Goal: Navigation & Orientation: Find specific page/section

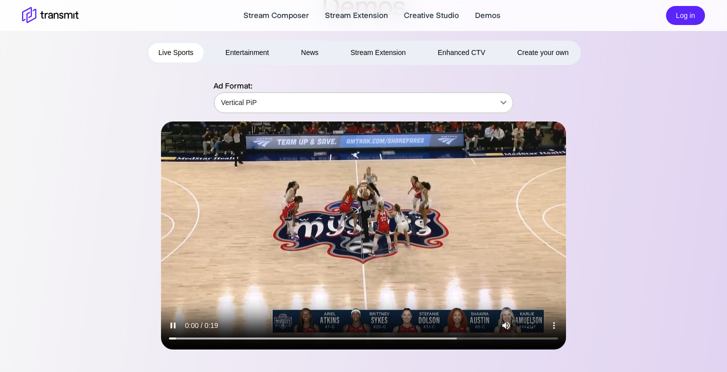
scroll to position [40, 0]
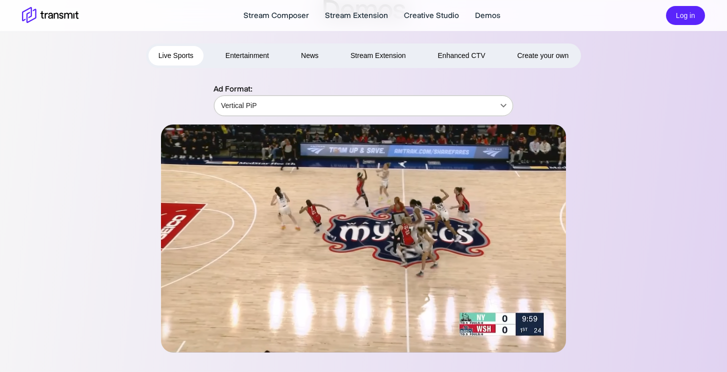
click at [321, 108] on body "Stream Composer Stream Extension Creative Studio Demos Log in Demos Live Sports…" at bounding box center [363, 146] width 727 height 372
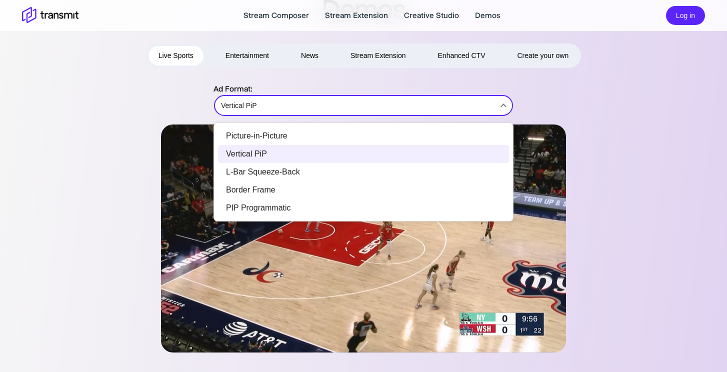
click at [599, 98] on div at bounding box center [363, 186] width 727 height 372
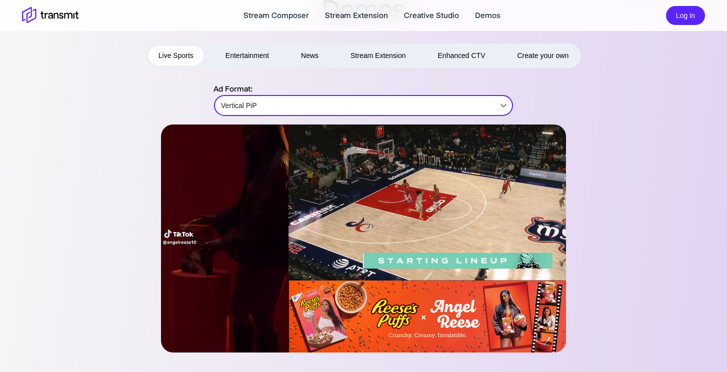
click at [334, 104] on body "Stream Composer Stream Extension Creative Studio Demos Log in Demos Live Sports…" at bounding box center [363, 146] width 727 height 372
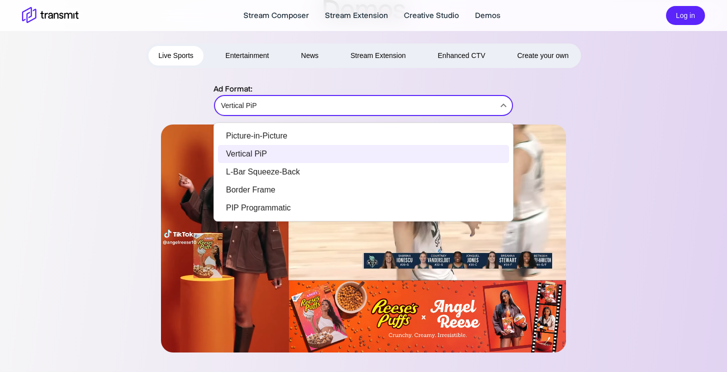
click at [311, 136] on li "Picture-in-Picture" at bounding box center [363, 136] width 291 height 18
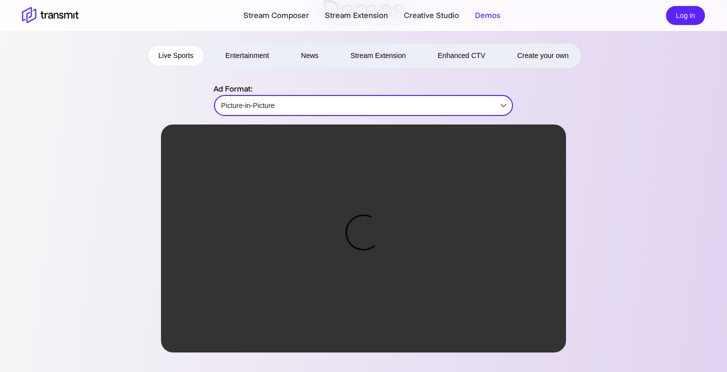
click at [311, 105] on body "Stream Composer Stream Extension Creative Studio Demos Log in Demos Live Sports…" at bounding box center [363, 146] width 727 height 372
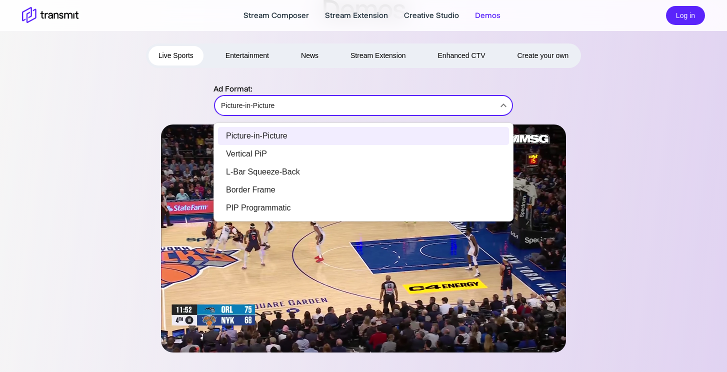
click at [297, 169] on li "L-Bar Squeeze-Back" at bounding box center [363, 172] width 291 height 18
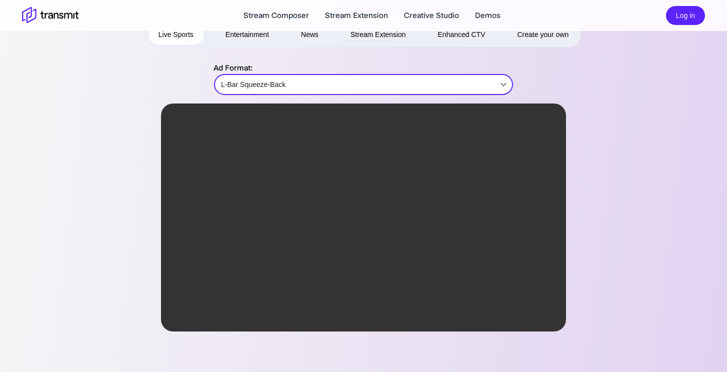
scroll to position [21, 0]
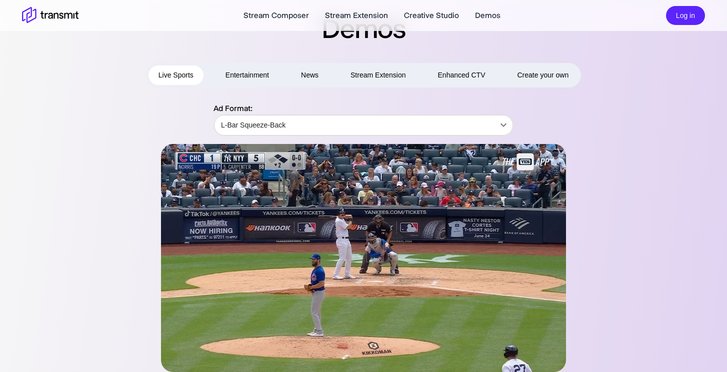
click at [664, 102] on div "Ad Format: L-Bar Squeeze-Back L-Bar Squeeze-Back ​" at bounding box center [363, 236] width 683 height 269
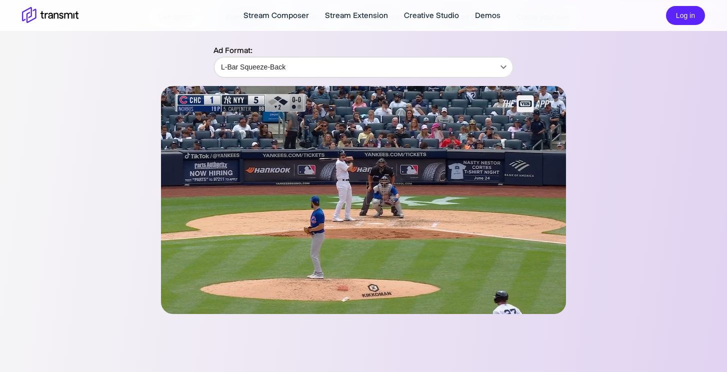
scroll to position [106, 0]
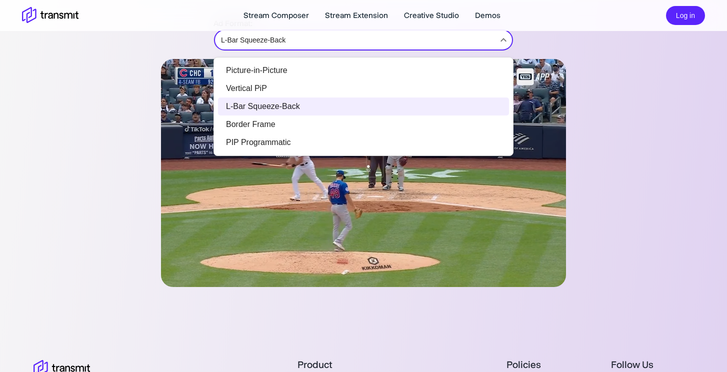
click at [478, 38] on body "Stream Composer Stream Extension Creative Studio Demos Log in Demos Live Sports…" at bounding box center [363, 80] width 727 height 372
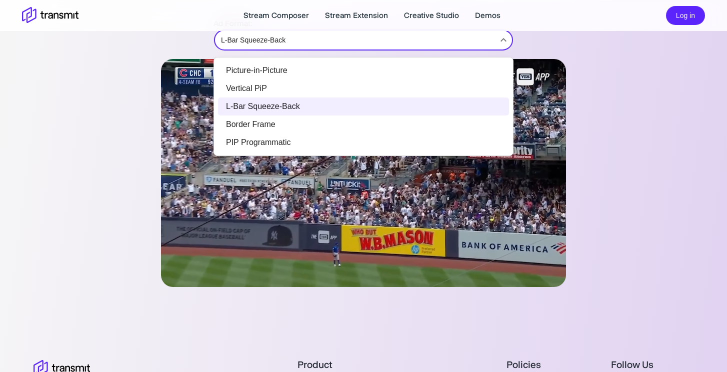
click at [447, 129] on li "Border Frame" at bounding box center [363, 124] width 291 height 18
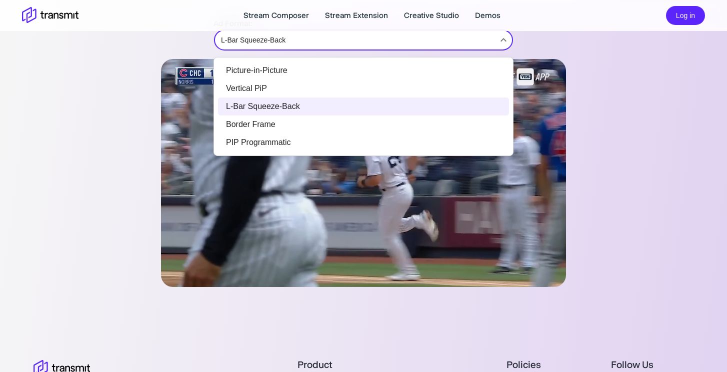
type input "Border Frame"
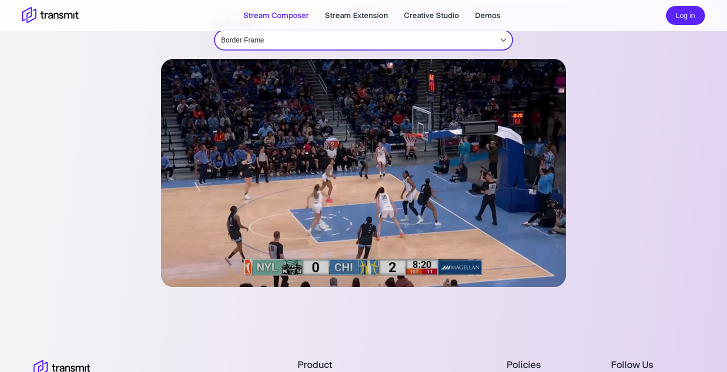
click at [291, 13] on link "Stream Composer" at bounding box center [275, 15] width 65 height 12
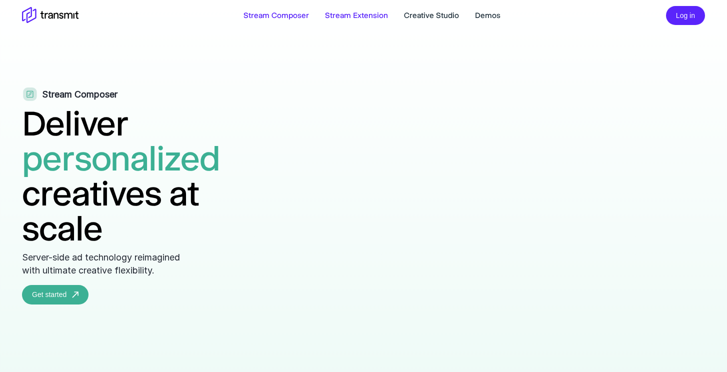
click at [350, 17] on link "Stream Extension" at bounding box center [356, 15] width 63 height 12
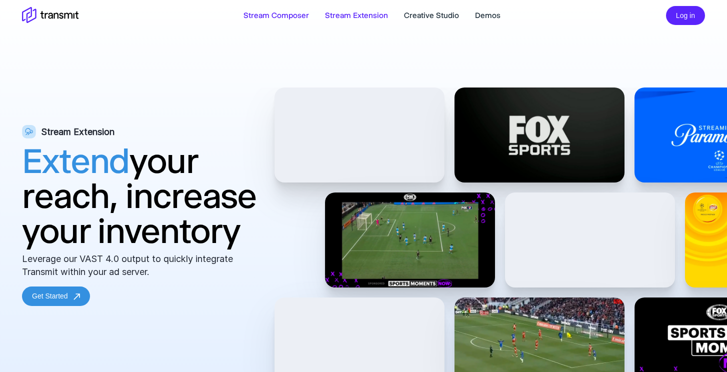
click at [276, 18] on link "Stream Composer" at bounding box center [275, 15] width 65 height 12
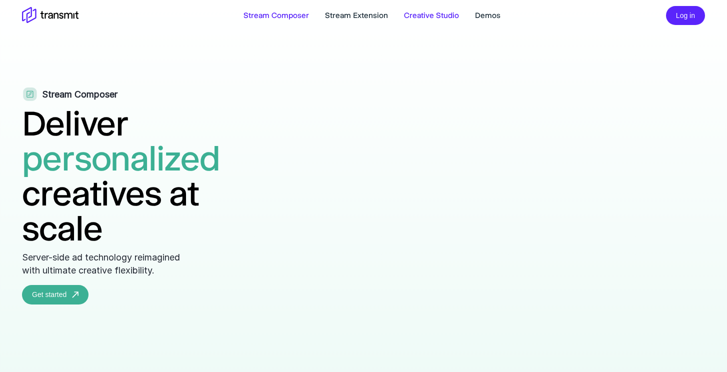
click at [443, 16] on link "Creative Studio" at bounding box center [431, 15] width 55 height 12
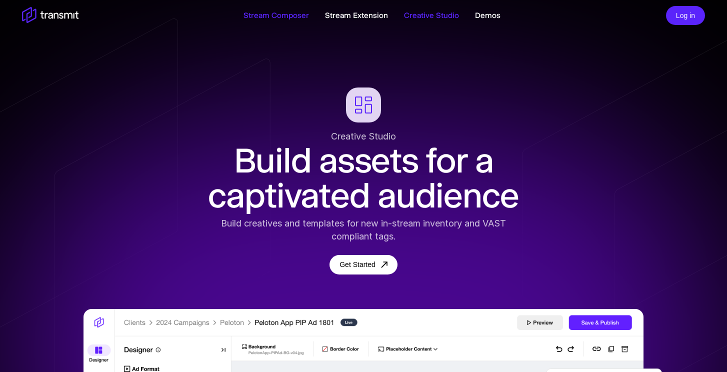
click at [289, 16] on link "Stream Composer" at bounding box center [275, 15] width 65 height 12
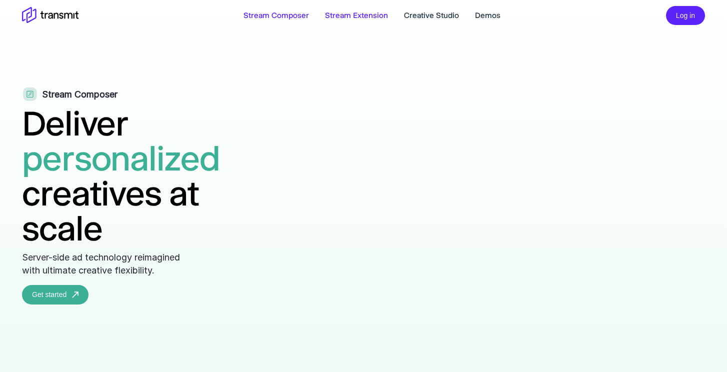
click at [352, 12] on link "Stream Extension" at bounding box center [356, 15] width 63 height 12
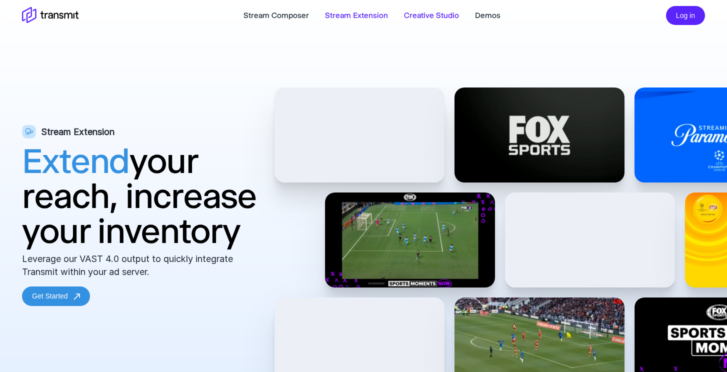
click at [434, 12] on link "Creative Studio" at bounding box center [431, 15] width 55 height 12
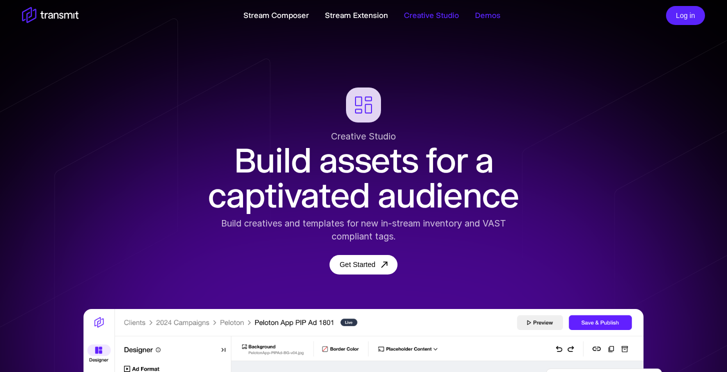
click at [490, 15] on link "Demos" at bounding box center [487, 15] width 25 height 12
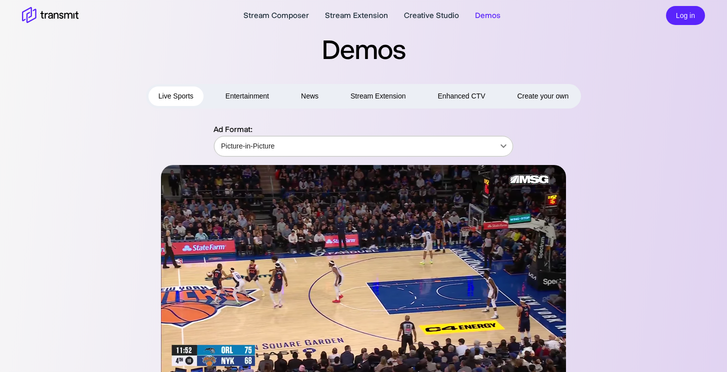
click at [489, 142] on body "Stream Composer Stream Extension Creative Studio Demos Log in Demos Live Sports…" at bounding box center [363, 186] width 727 height 372
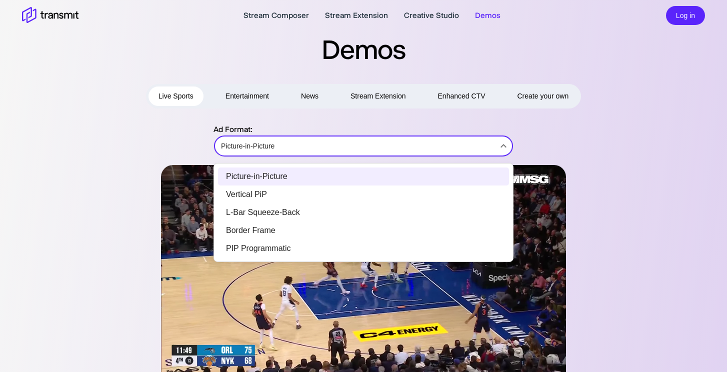
click at [466, 197] on li "Vertical PiP" at bounding box center [363, 194] width 291 height 18
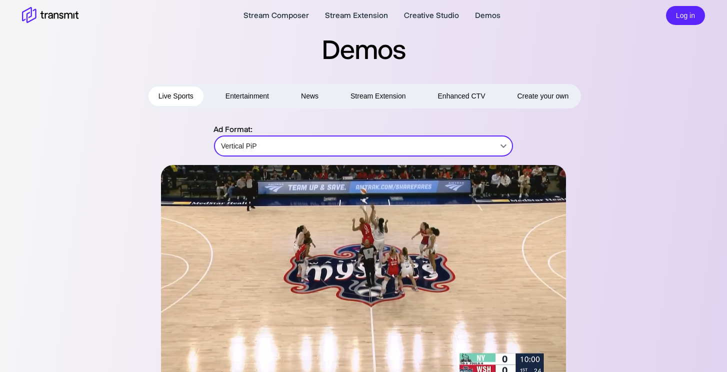
click at [456, 145] on body "Stream Composer Stream Extension Creative Studio Demos Log in Demos Live Sports…" at bounding box center [363, 186] width 727 height 372
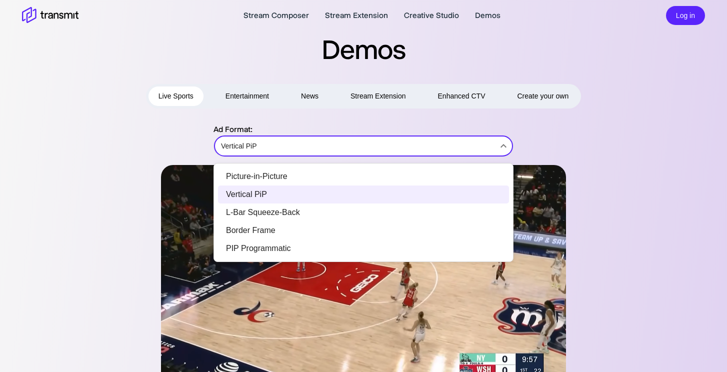
click at [434, 214] on li "L-Bar Squeeze-Back" at bounding box center [363, 212] width 291 height 18
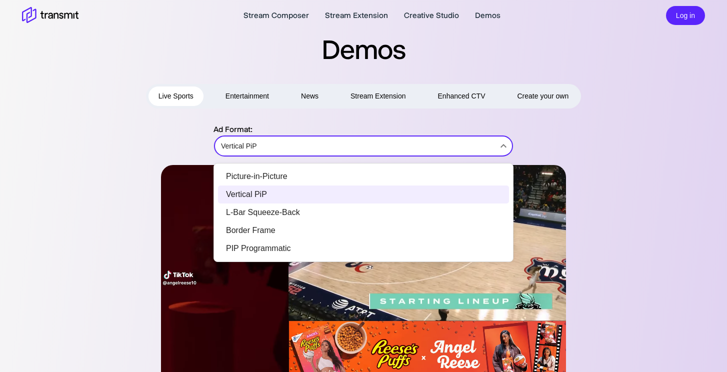
type input "L-Bar Squeeze-Back"
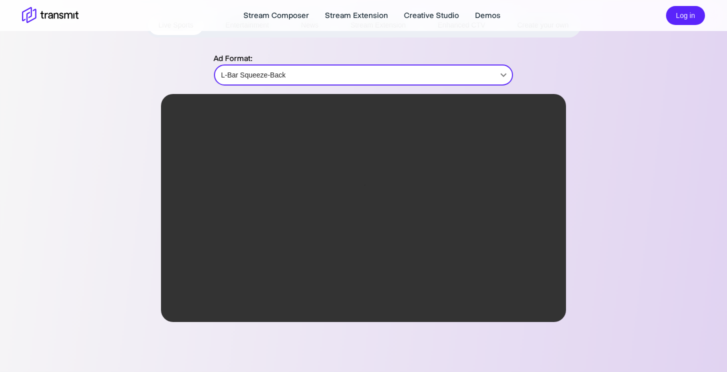
scroll to position [73, 0]
